Goal: Task Accomplishment & Management: Use online tool/utility

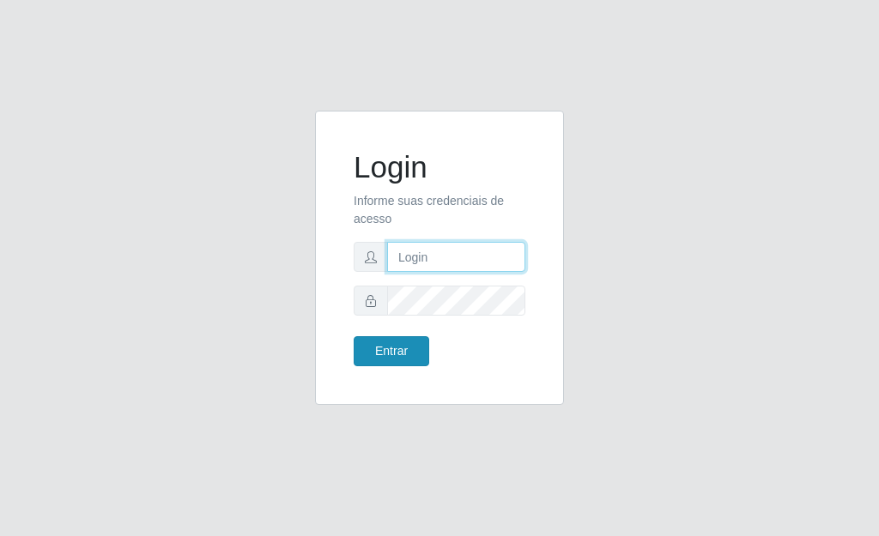
type input "[PERSON_NAME]"
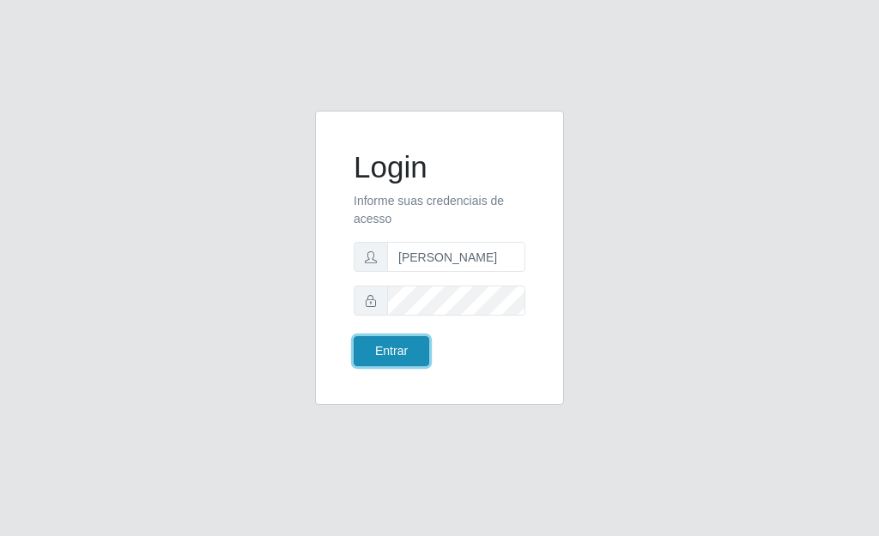
click at [401, 347] on button "Entrar" at bounding box center [392, 351] width 76 height 30
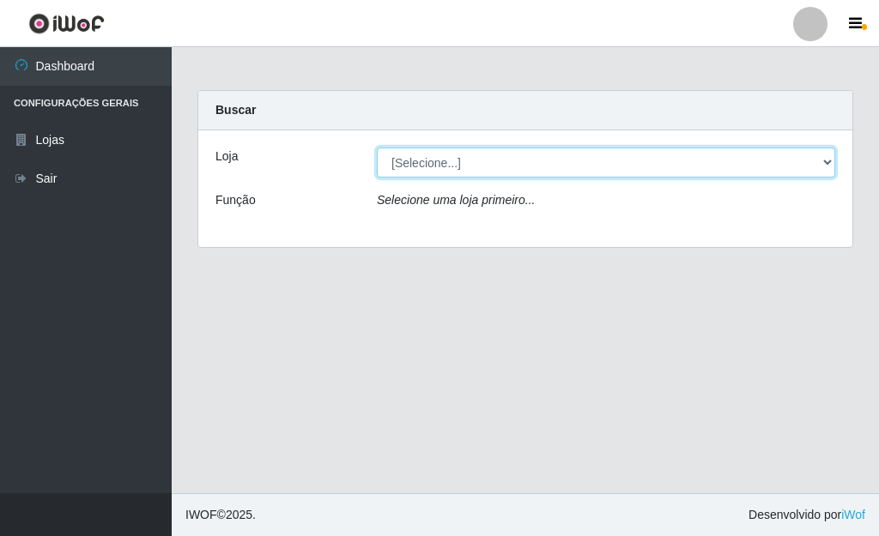
click at [828, 162] on select "[Selecione...] Bemais Supermercados - [GEOGRAPHIC_DATA]" at bounding box center [606, 163] width 458 height 30
select select "249"
click at [377, 148] on select "[Selecione...] Bemais Supermercados - [GEOGRAPHIC_DATA]" at bounding box center [606, 163] width 458 height 30
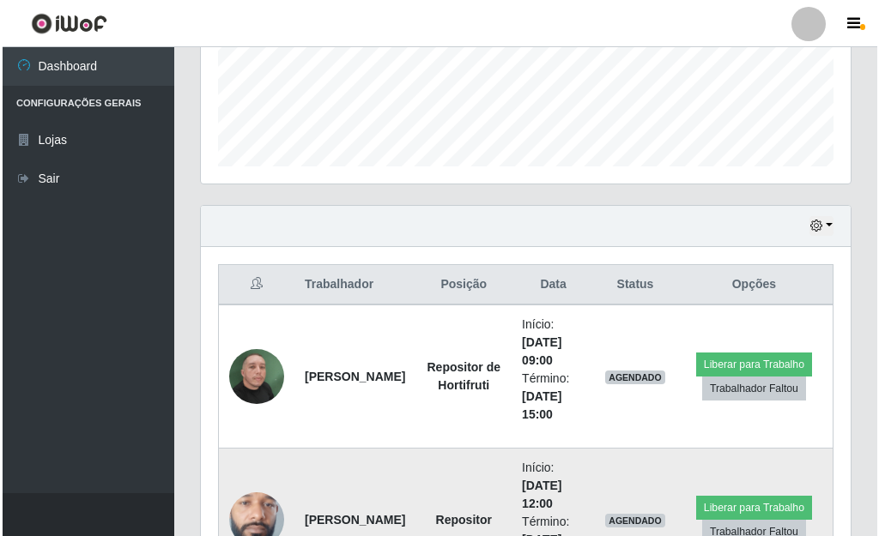
scroll to position [442, 0]
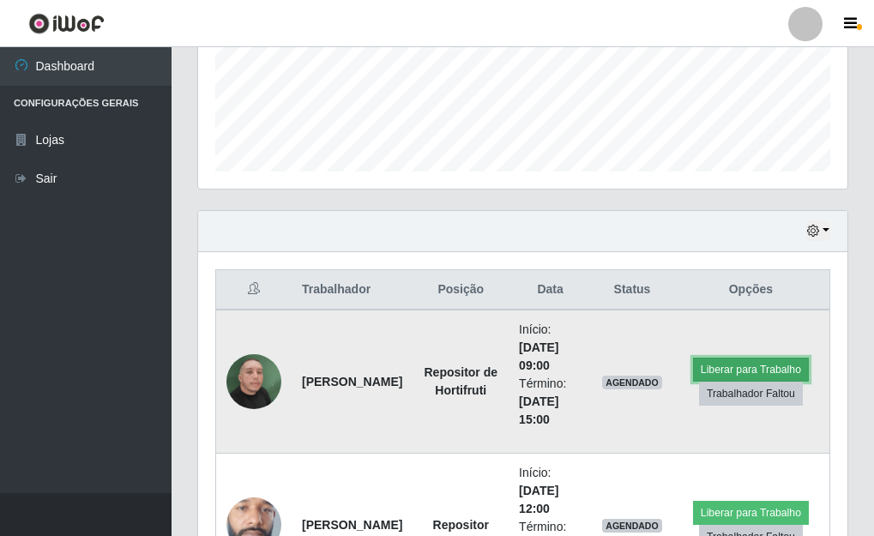
click at [716, 365] on button "Liberar para Trabalho" at bounding box center [751, 370] width 116 height 24
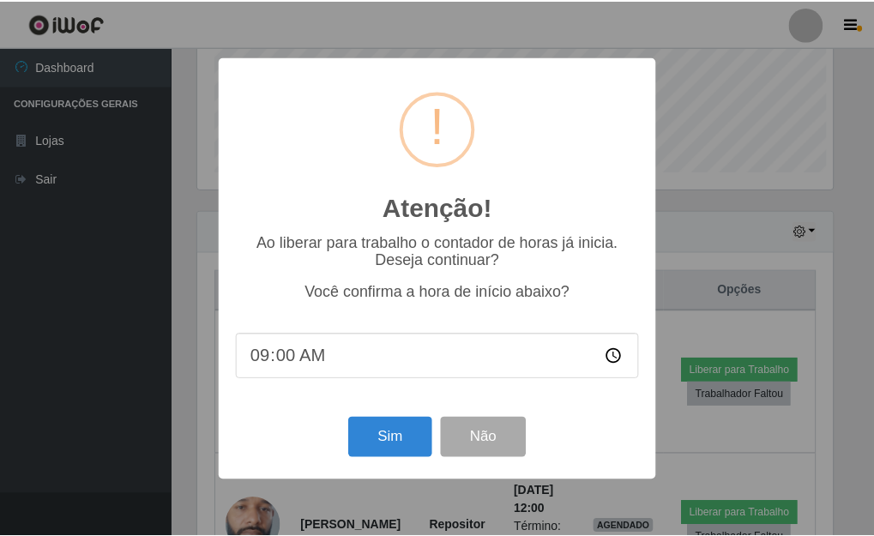
scroll to position [356, 639]
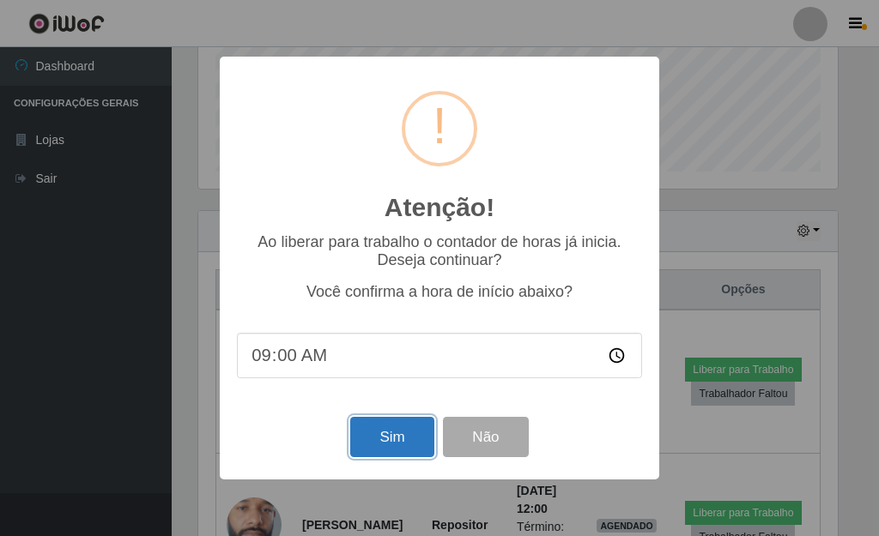
click at [404, 438] on button "Sim" at bounding box center [391, 437] width 83 height 40
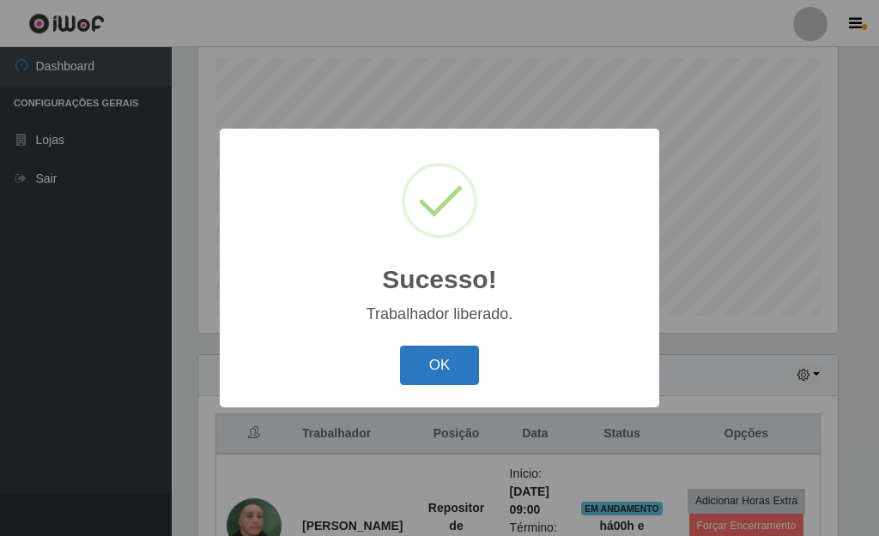
click at [435, 363] on button "OK" at bounding box center [440, 366] width 80 height 40
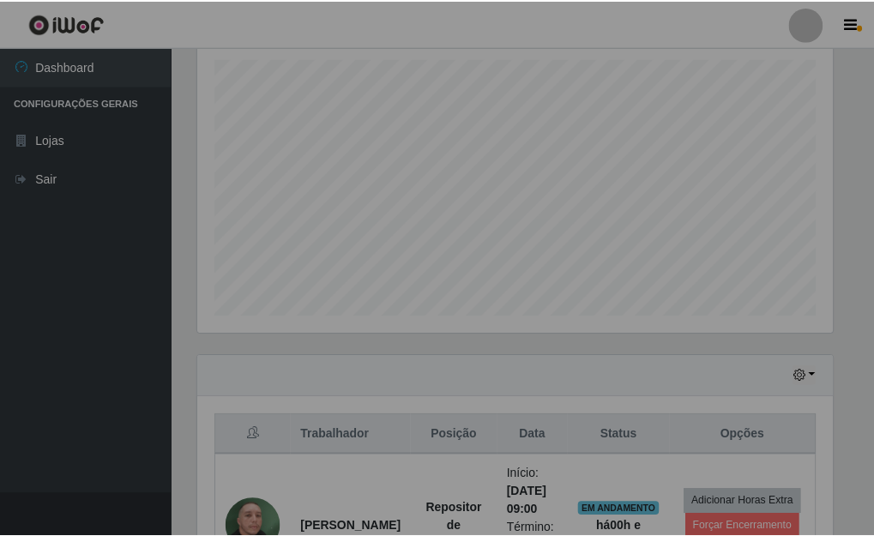
scroll to position [356, 650]
